Goal: Task Accomplishment & Management: Use online tool/utility

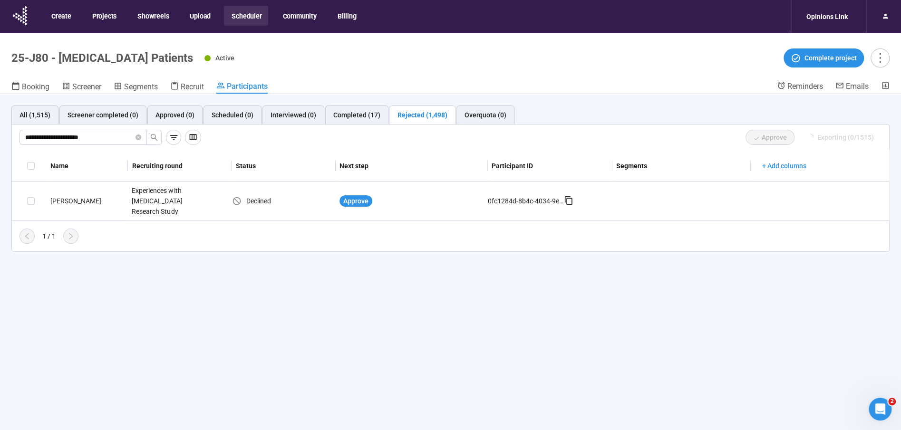
click at [246, 13] on button "Scheduler" at bounding box center [246, 16] width 44 height 20
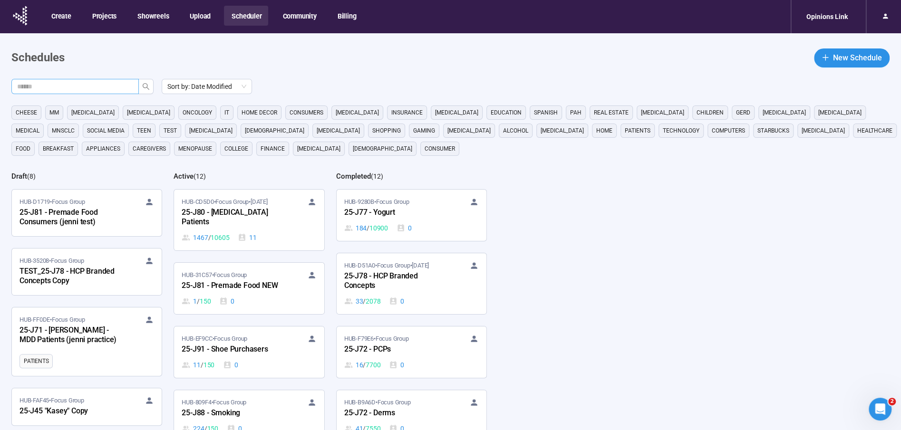
click at [79, 86] on input "text" at bounding box center [71, 86] width 108 height 10
type input "***"
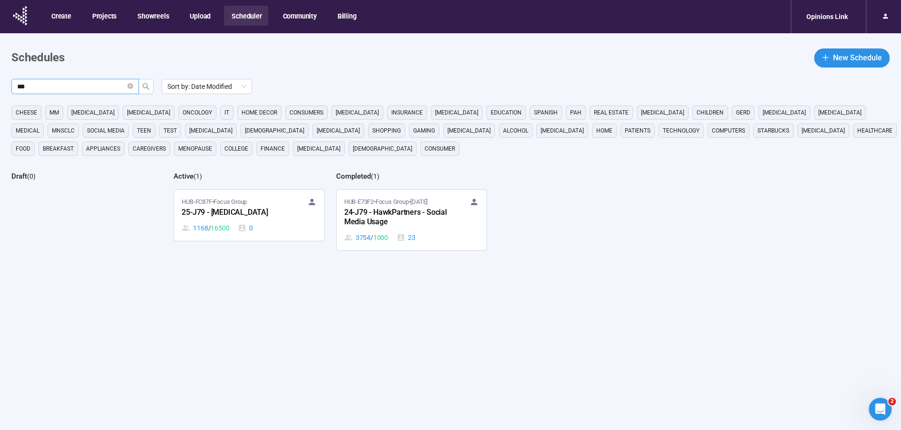
click at [219, 210] on div "25-J79 - [MEDICAL_DATA]" at bounding box center [234, 213] width 105 height 12
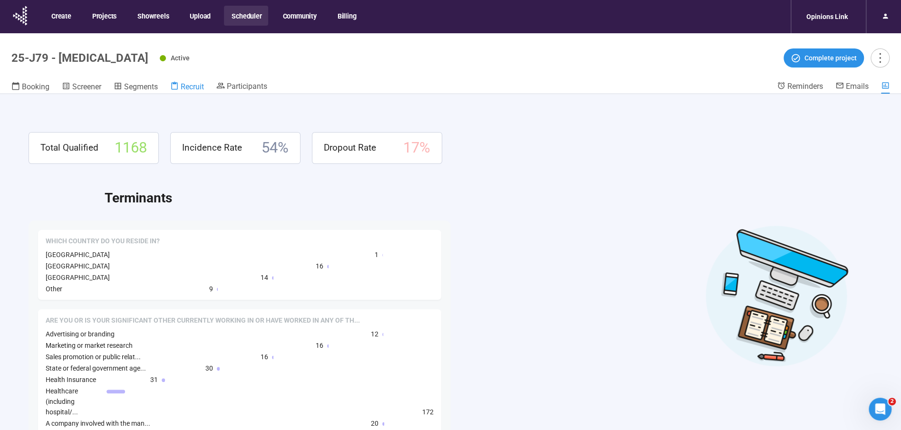
click at [193, 88] on span "Recruit" at bounding box center [192, 86] width 23 height 9
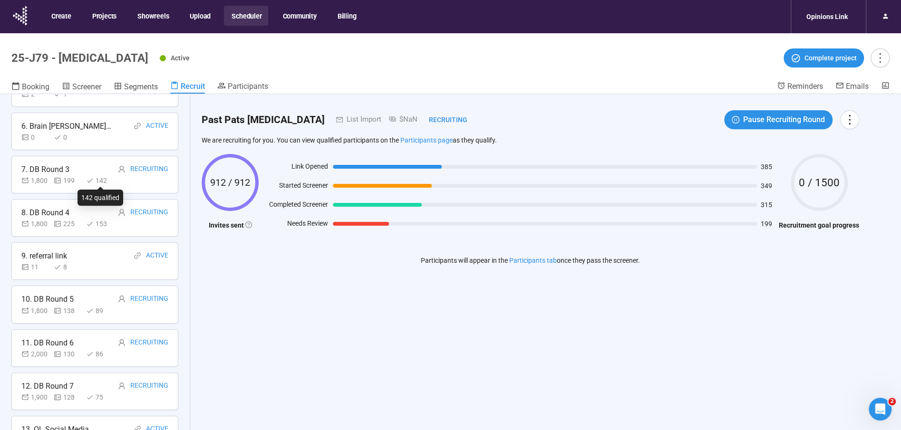
click at [90, 175] on div "142" at bounding box center [100, 180] width 29 height 10
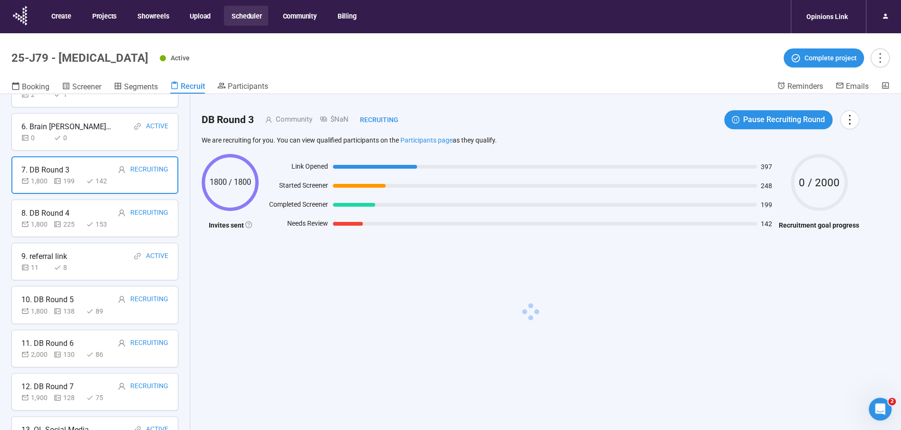
click at [60, 213] on div "8. DB Round 4" at bounding box center [45, 213] width 48 height 12
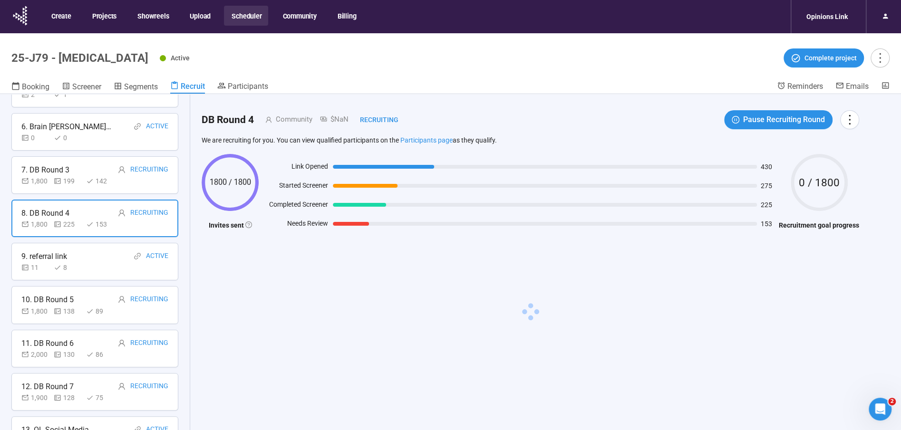
click at [95, 296] on div "10. DB Round 5 Recruiting" at bounding box center [94, 300] width 147 height 12
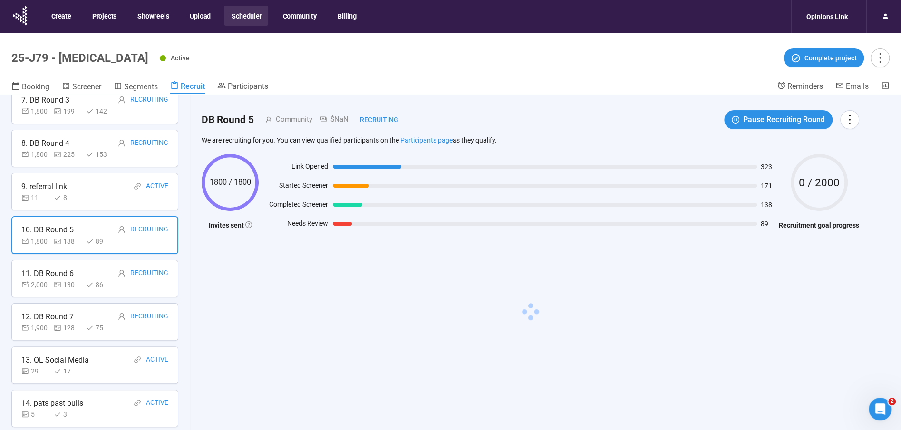
scroll to position [330, 0]
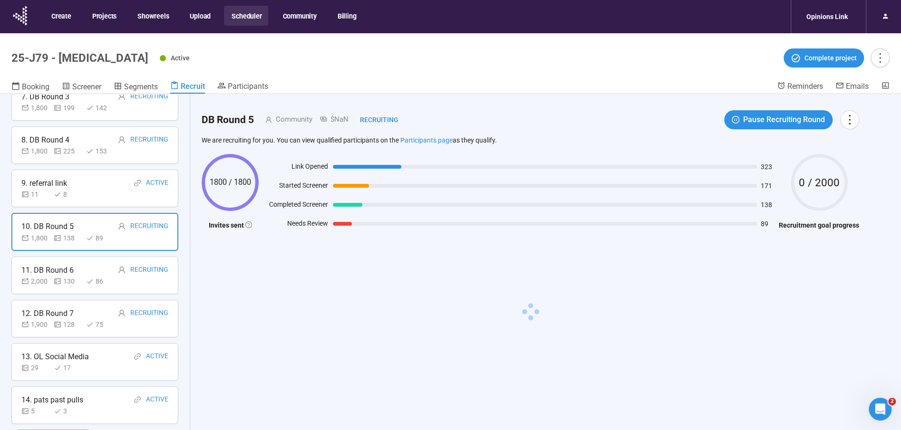
click at [83, 264] on div "11. DB Round 6 Recruiting" at bounding box center [94, 270] width 147 height 12
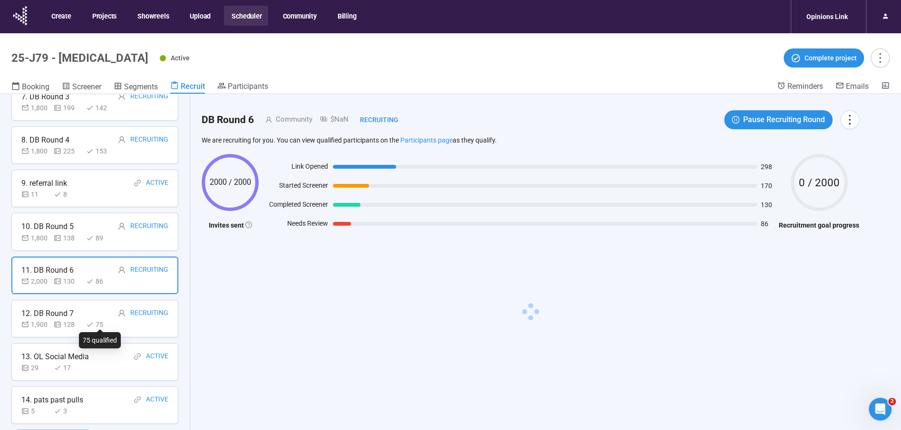
click at [82, 321] on div "128" at bounding box center [68, 325] width 29 height 10
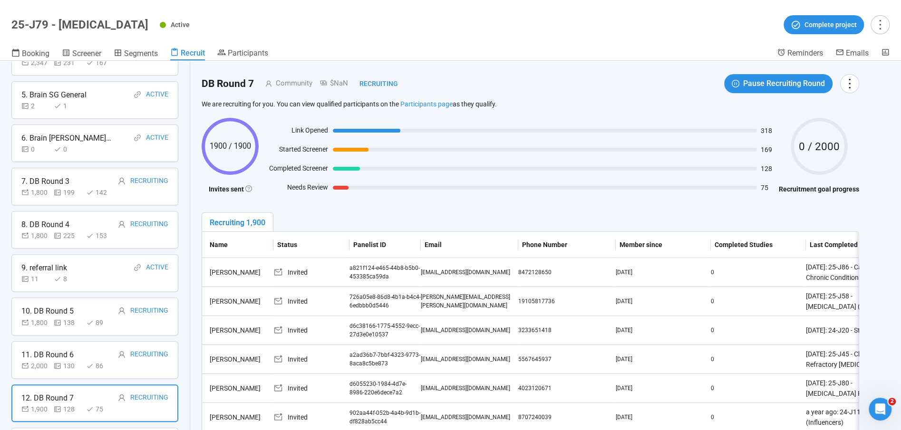
scroll to position [0, 0]
